Goal: Obtain resource: Obtain resource

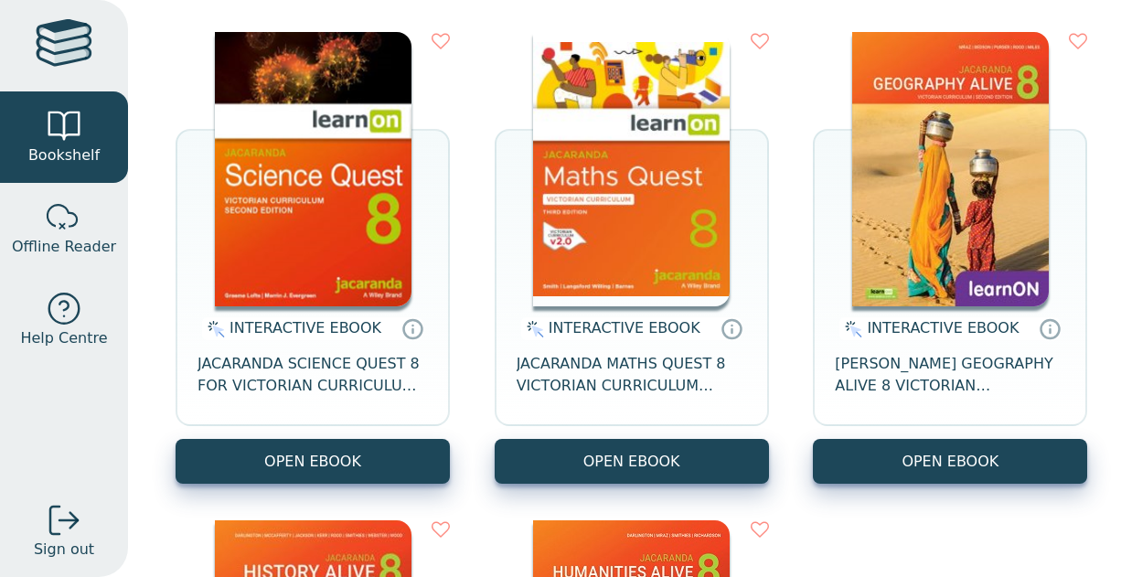
scroll to position [220, 0]
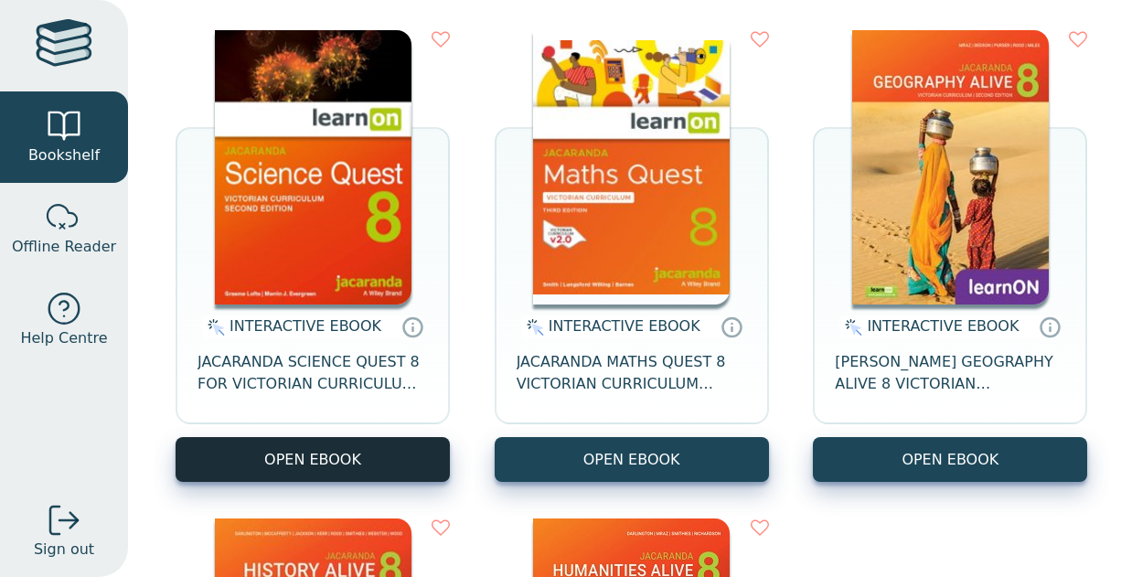
click at [375, 457] on button "OPEN EBOOK" at bounding box center [313, 459] width 274 height 45
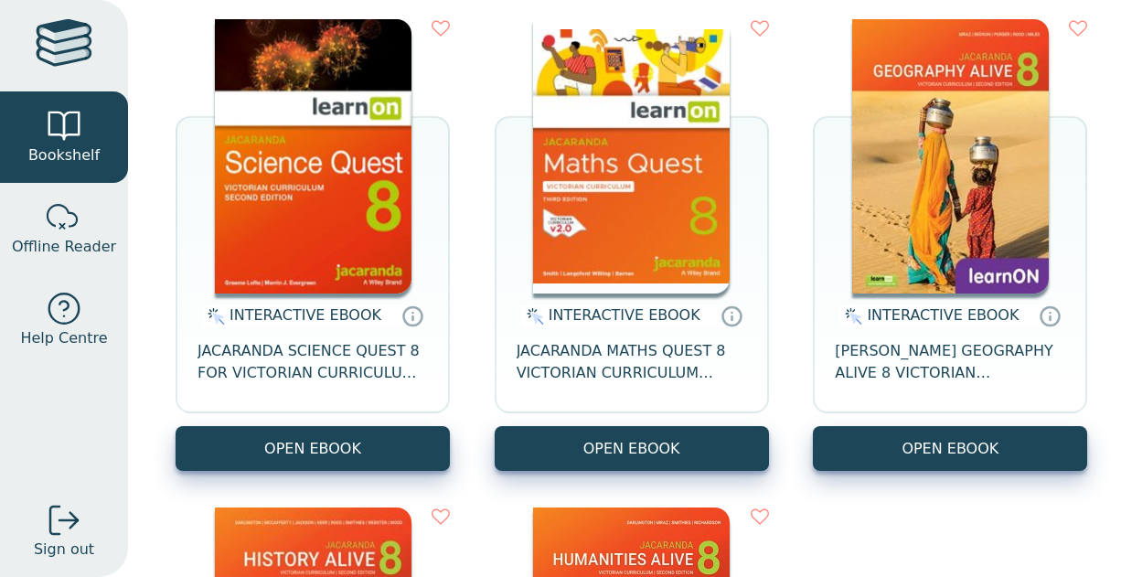
scroll to position [233, 0]
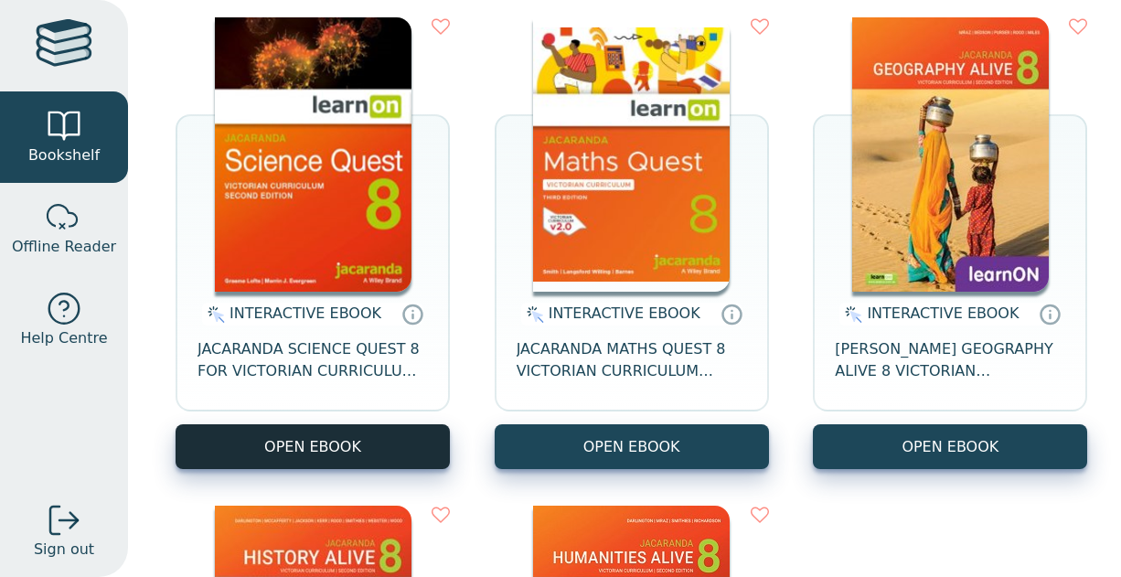
click at [281, 451] on button "OPEN EBOOK" at bounding box center [313, 446] width 274 height 45
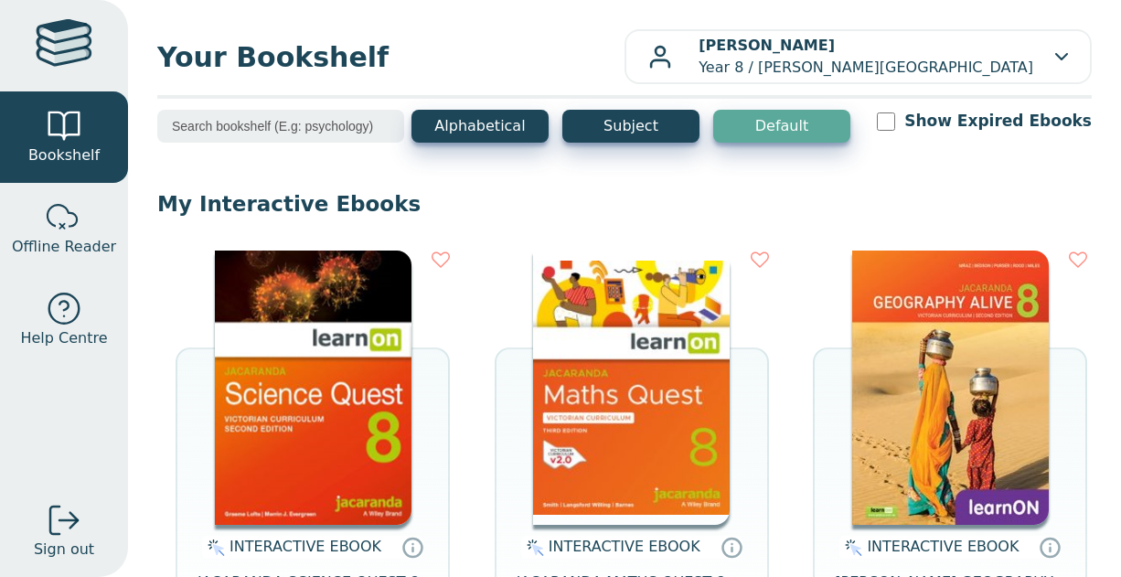
scroll to position [183, 0]
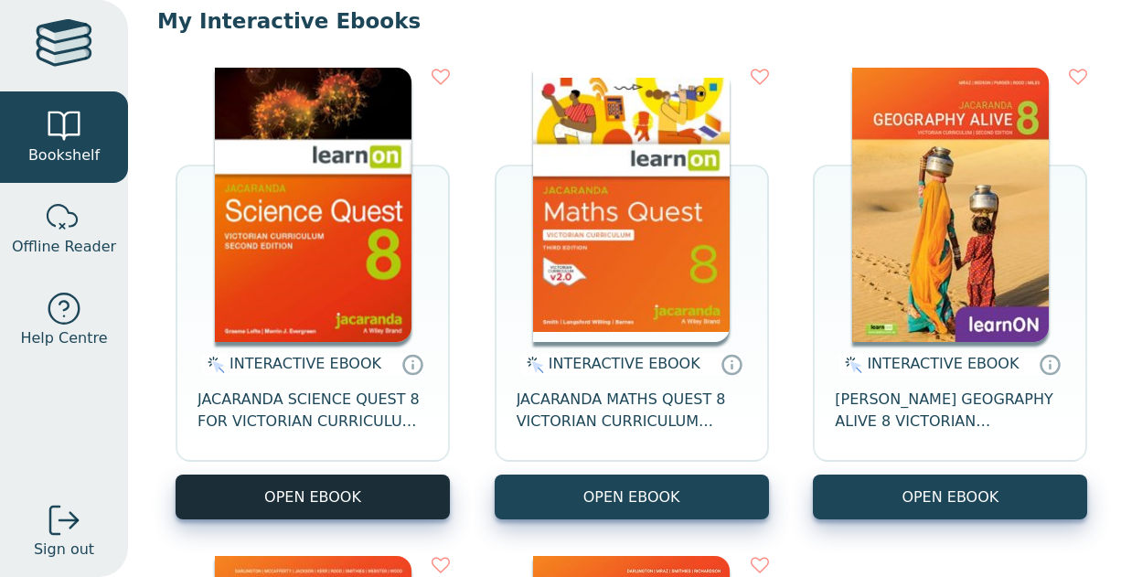
click at [331, 486] on button "OPEN EBOOK" at bounding box center [313, 496] width 274 height 45
